Goal: Task Accomplishment & Management: Manage account settings

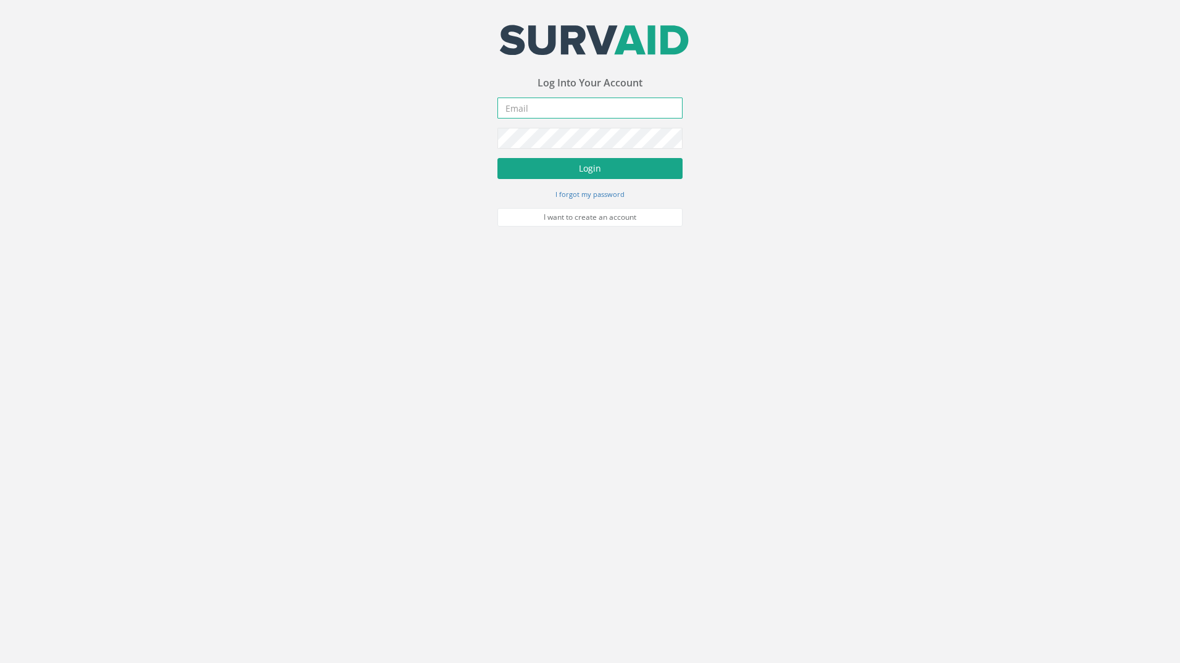
type input "[EMAIL_ADDRESS][DOMAIN_NAME]"
click at [601, 171] on button "Login" at bounding box center [589, 168] width 185 height 21
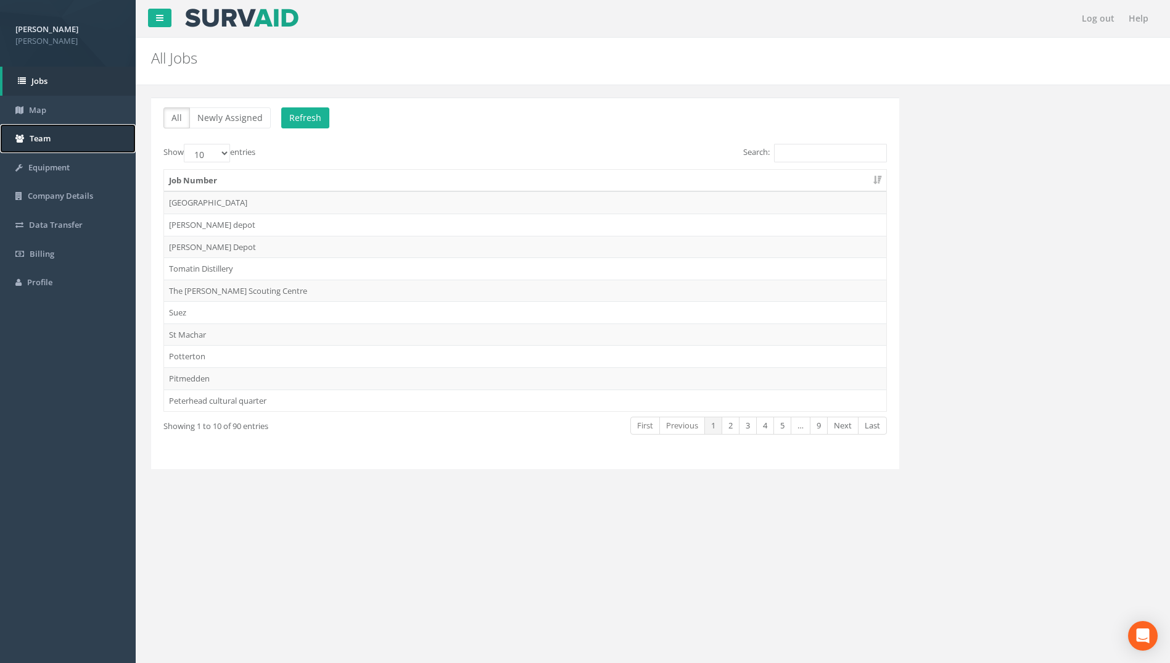
click at [63, 133] on link "Team" at bounding box center [68, 138] width 136 height 29
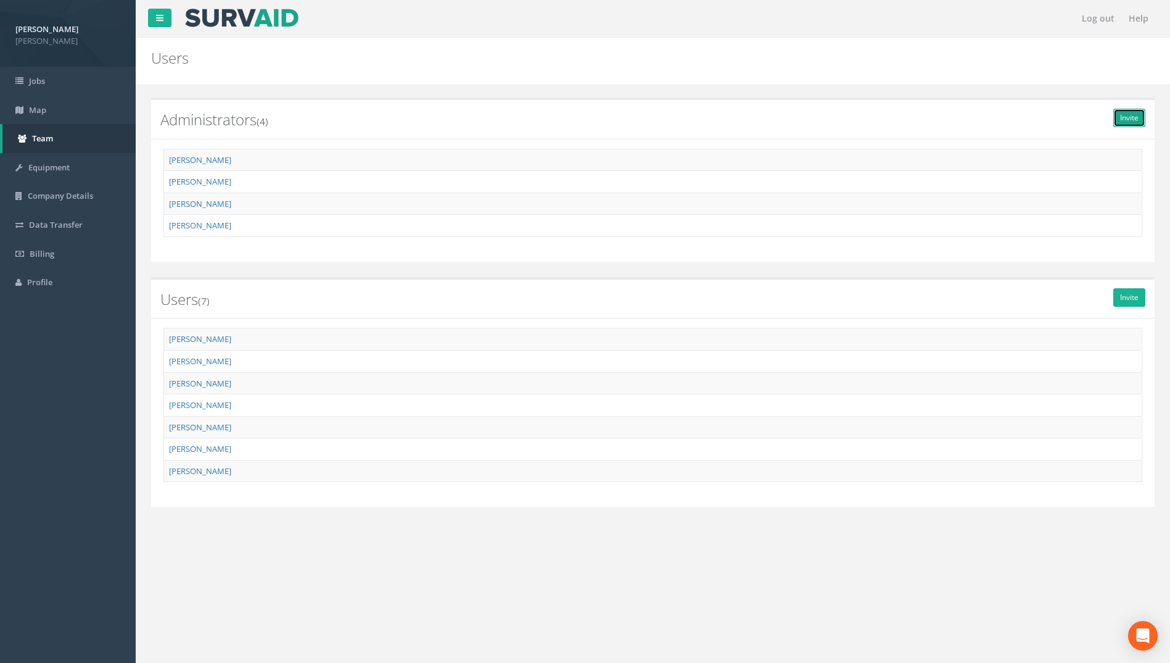
click at [1136, 120] on link "Invite" at bounding box center [1130, 118] width 32 height 19
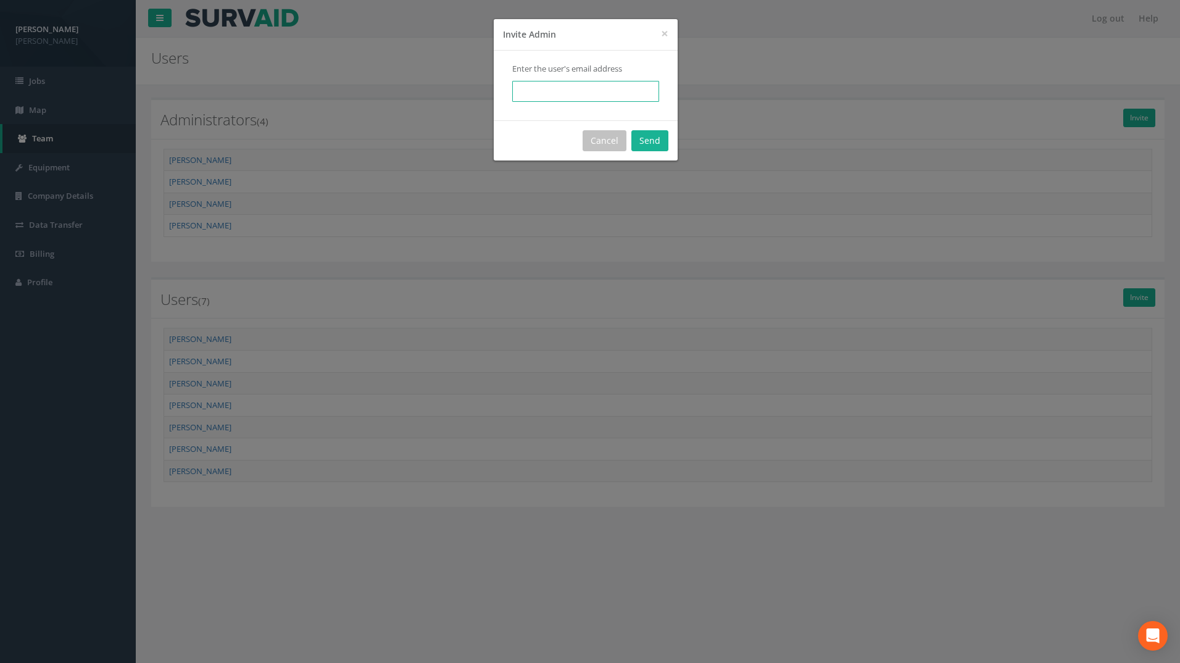
click at [585, 91] on input "email" at bounding box center [585, 91] width 147 height 21
type input "I"
type input "i"
click at [518, 86] on input "[PERSON_NAME][EMAIL_ADDRESS][PERSON_NAME][DOMAIN_NAME]" at bounding box center [585, 91] width 147 height 21
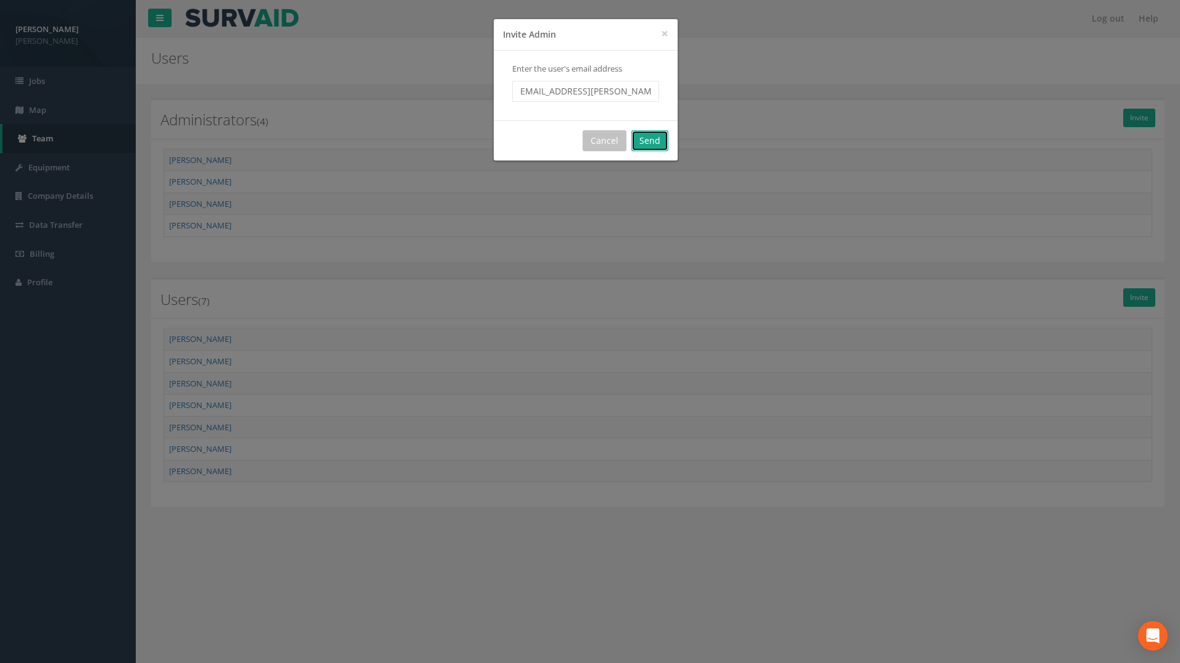
click at [650, 135] on button "Send" at bounding box center [649, 140] width 37 height 21
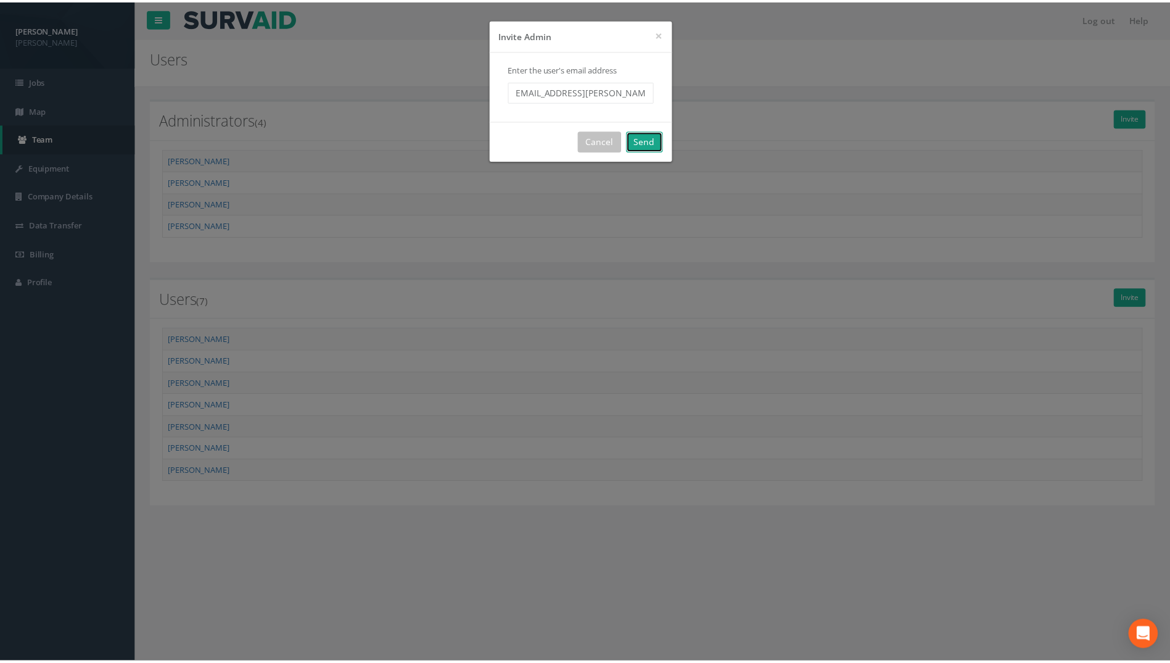
scroll to position [0, 0]
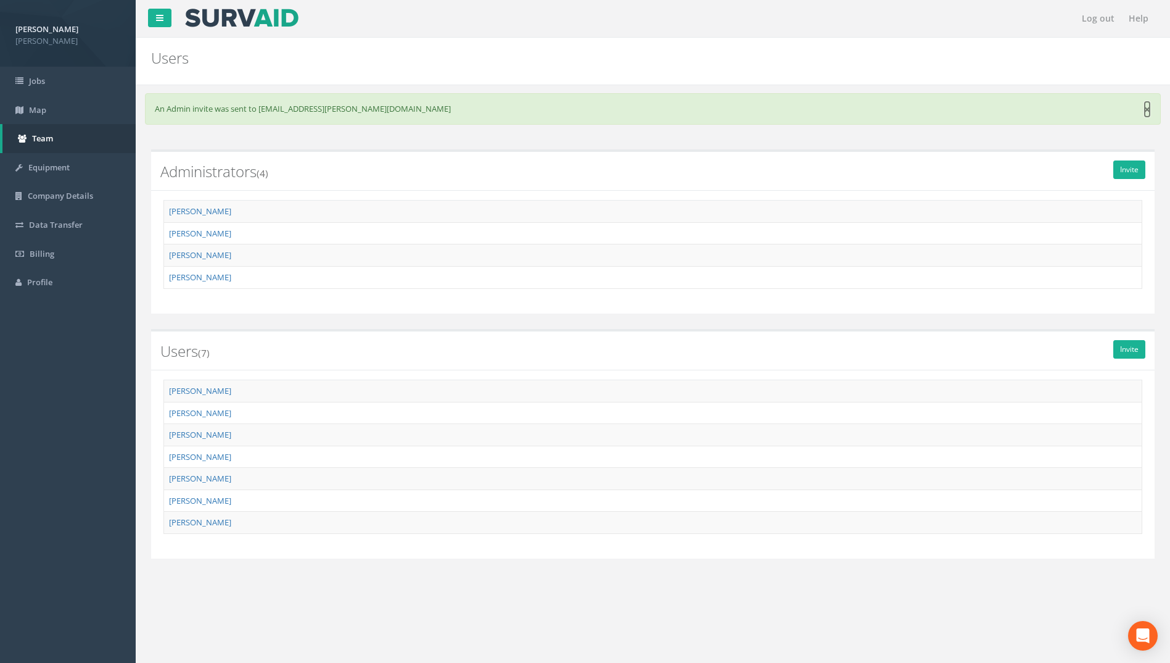
click at [1149, 109] on link "×" at bounding box center [1147, 109] width 7 height 13
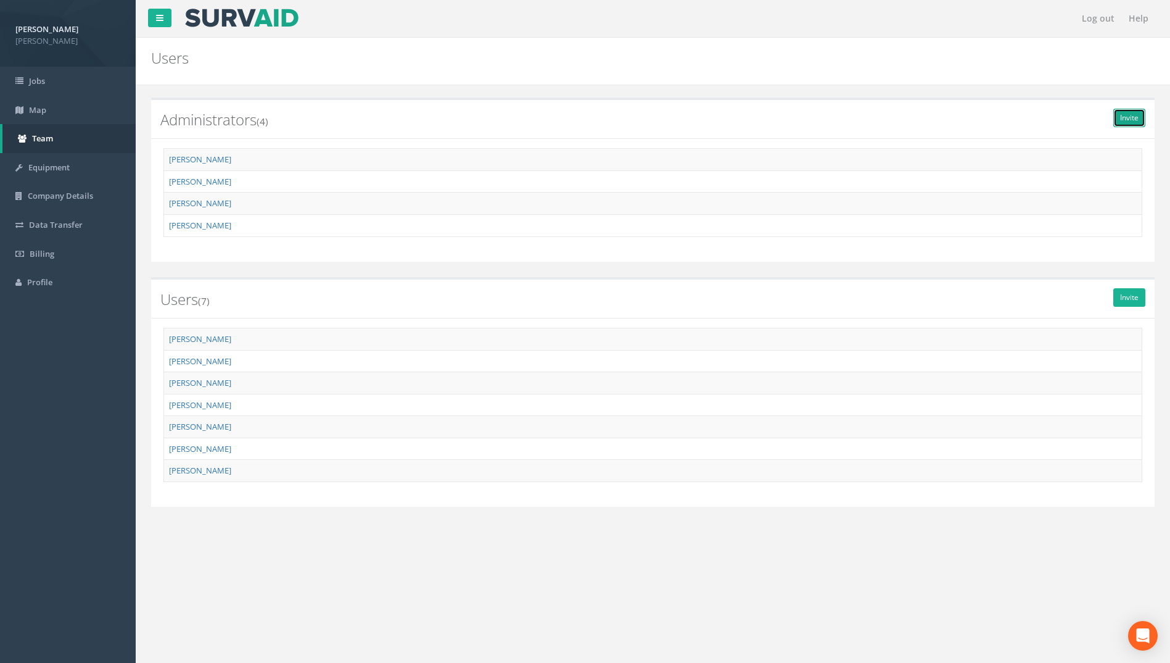
click at [1131, 121] on link "Invite" at bounding box center [1130, 118] width 32 height 19
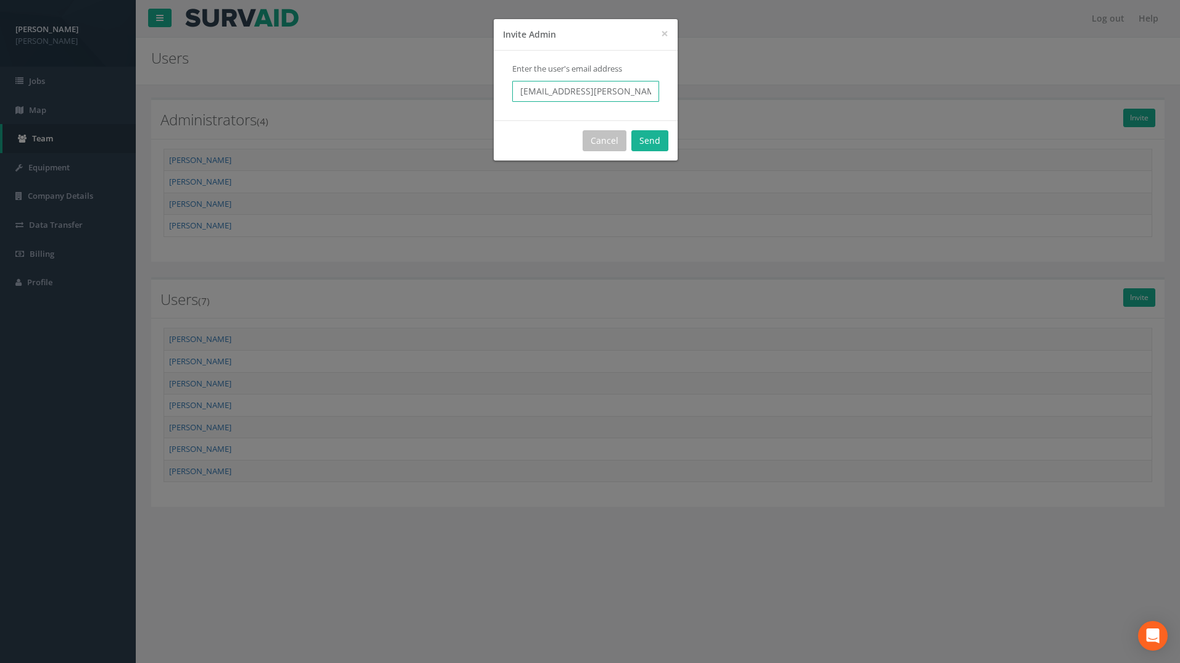
drag, startPoint x: 521, startPoint y: 90, endPoint x: 534, endPoint y: 94, distance: 13.1
click at [522, 90] on input "[EMAIL_ADDRESS][PERSON_NAME][DOMAIN_NAME]" at bounding box center [585, 91] width 147 height 21
type input "[PERSON_NAME][EMAIL_ADDRESS][PERSON_NAME][DOMAIN_NAME]"
click at [656, 144] on button "Send" at bounding box center [649, 140] width 37 height 21
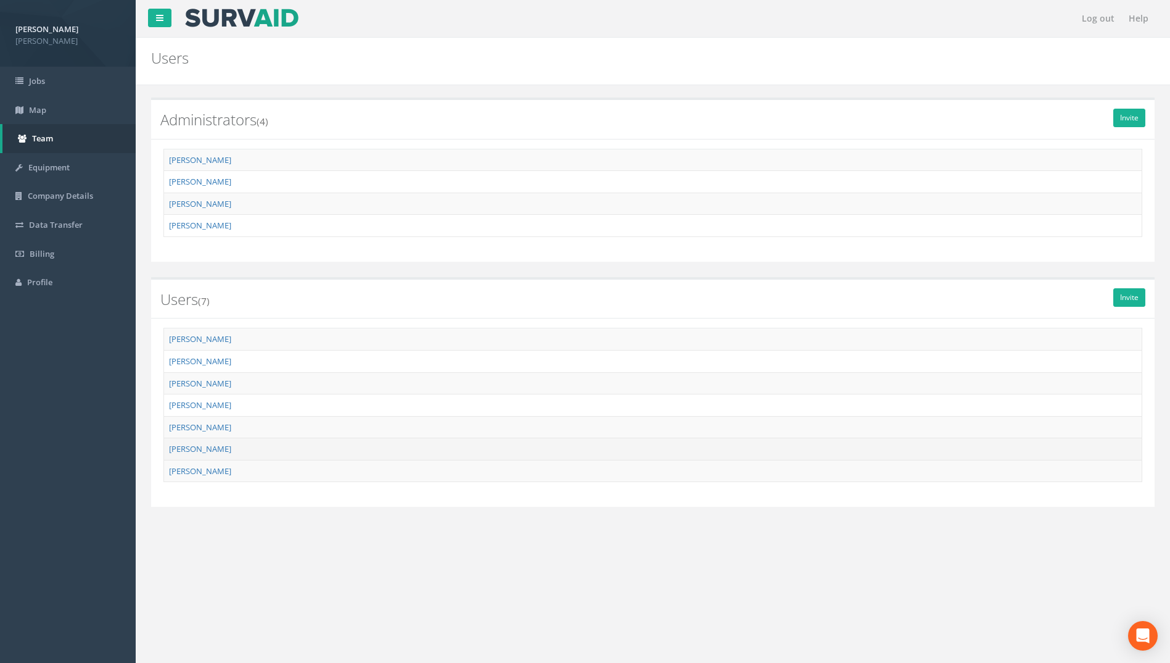
click at [1062, 446] on td "[PERSON_NAME]" at bounding box center [653, 449] width 978 height 22
click at [207, 447] on link "[PERSON_NAME]" at bounding box center [200, 448] width 62 height 11
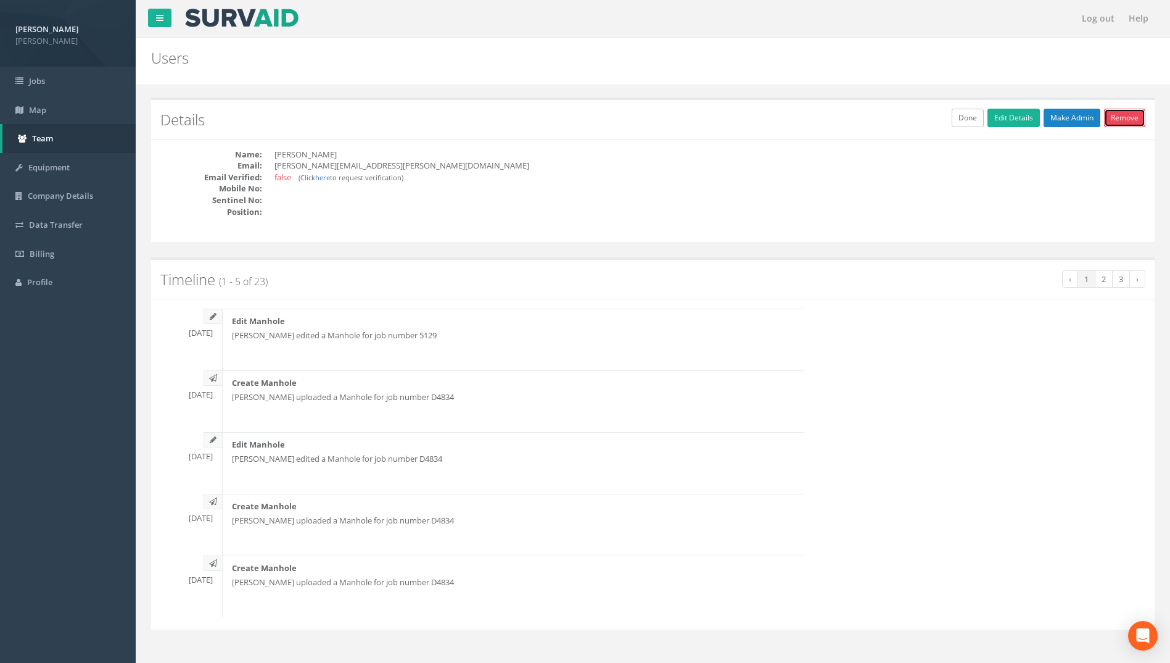
click at [1135, 118] on link "Remove" at bounding box center [1124, 118] width 41 height 19
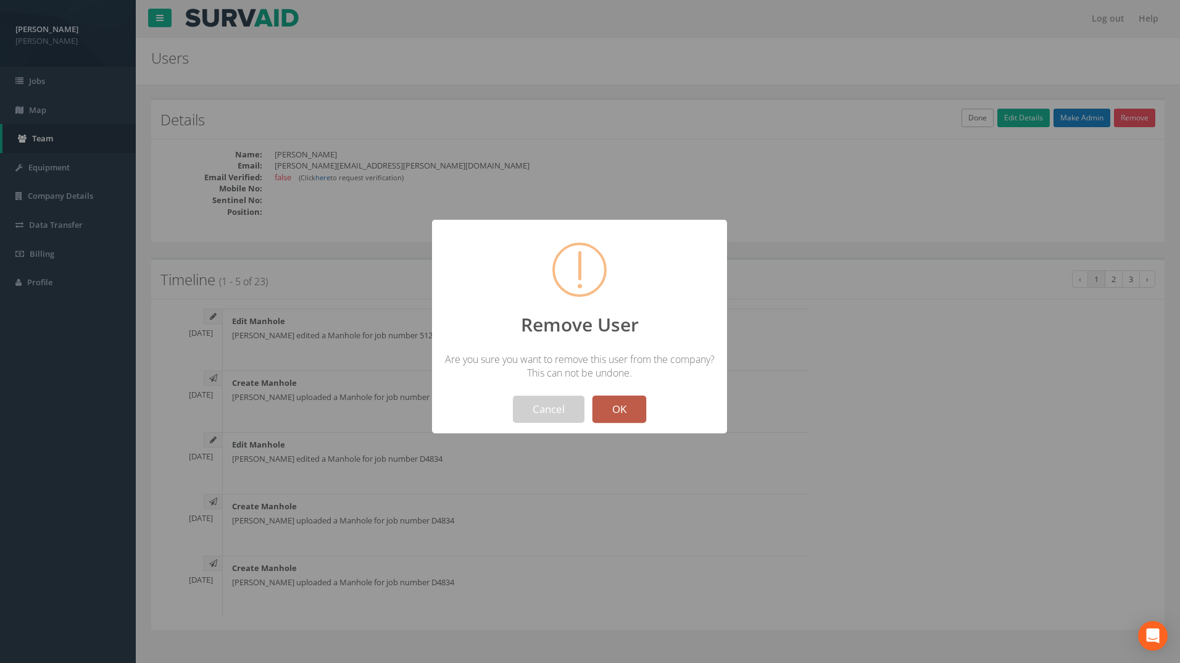
click at [620, 407] on button "OK" at bounding box center [619, 408] width 54 height 27
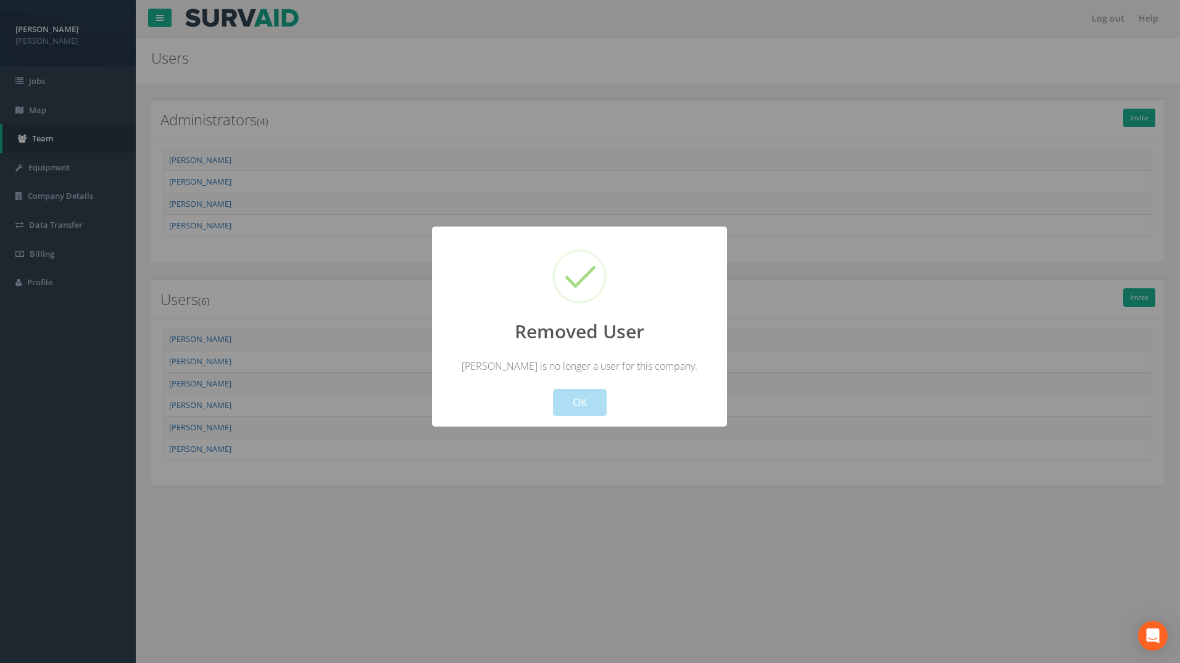
click at [621, 494] on div at bounding box center [590, 331] width 1180 height 663
click at [524, 50] on div at bounding box center [590, 331] width 1180 height 663
click at [584, 402] on button "OK" at bounding box center [580, 402] width 54 height 27
